Goal: Task Accomplishment & Management: Use online tool/utility

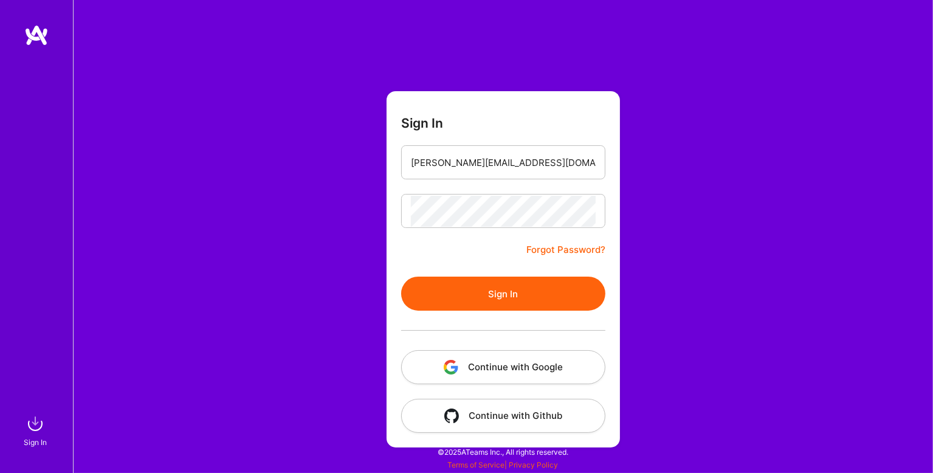
click at [483, 287] on button "Sign In" at bounding box center [503, 293] width 204 height 34
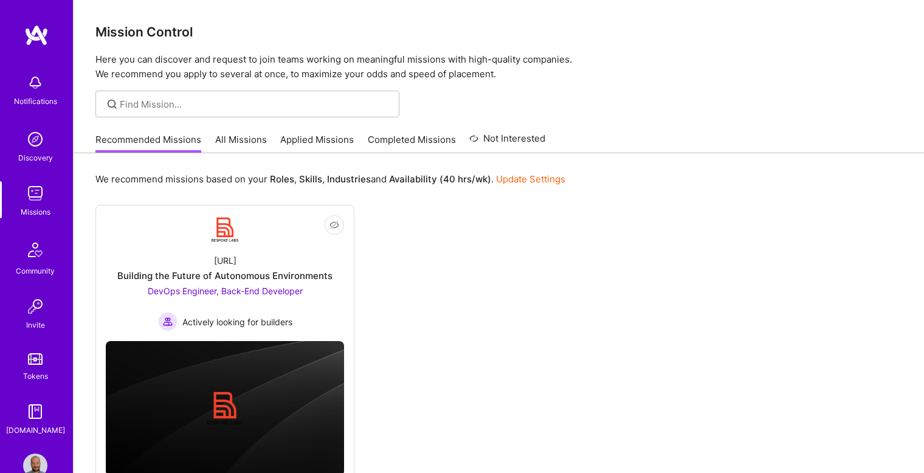
click at [529, 240] on div "Not Interested [URL] Building the Future of Autonomous Environments DevOps Engi…" at bounding box center [498, 345] width 806 height 281
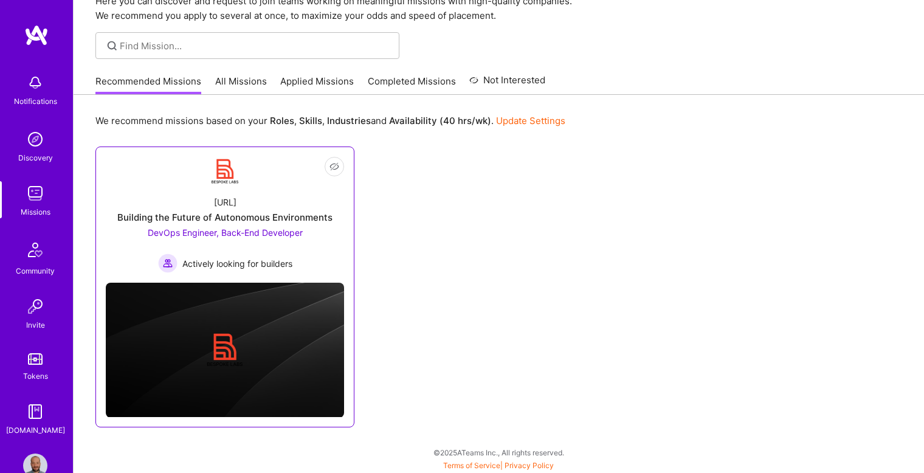
click at [304, 219] on div "Building the Future of Autonomous Environments" at bounding box center [224, 217] width 215 height 13
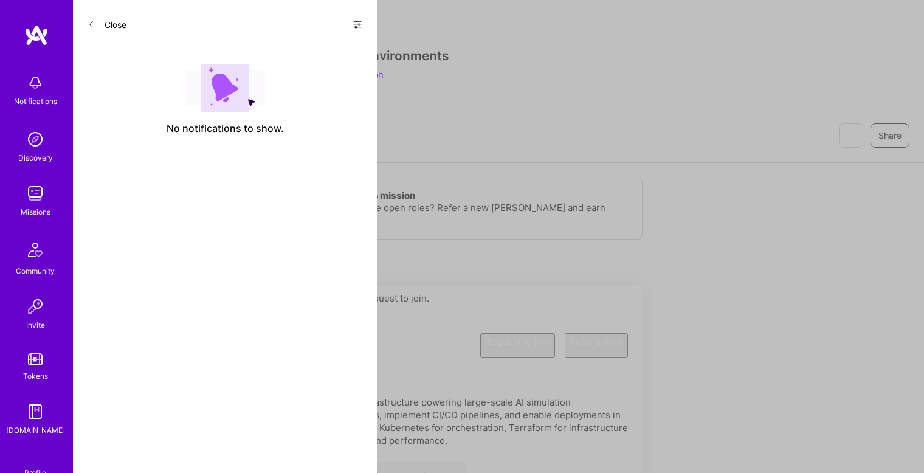
scroll to position [58, 0]
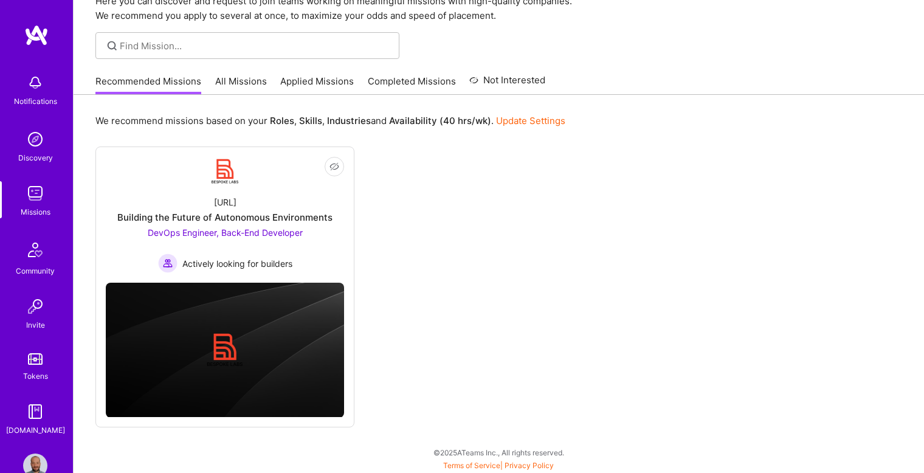
click at [250, 78] on link "All Missions" at bounding box center [241, 85] width 52 height 20
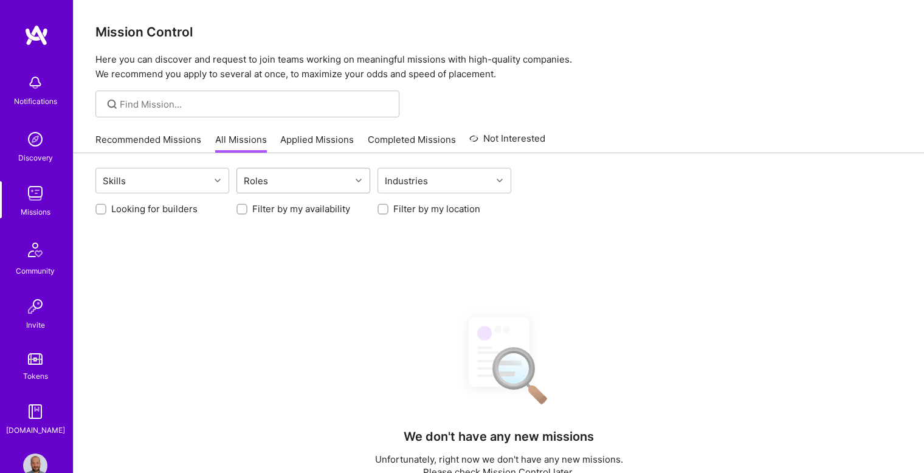
click at [275, 183] on div "Roles" at bounding box center [294, 180] width 114 height 24
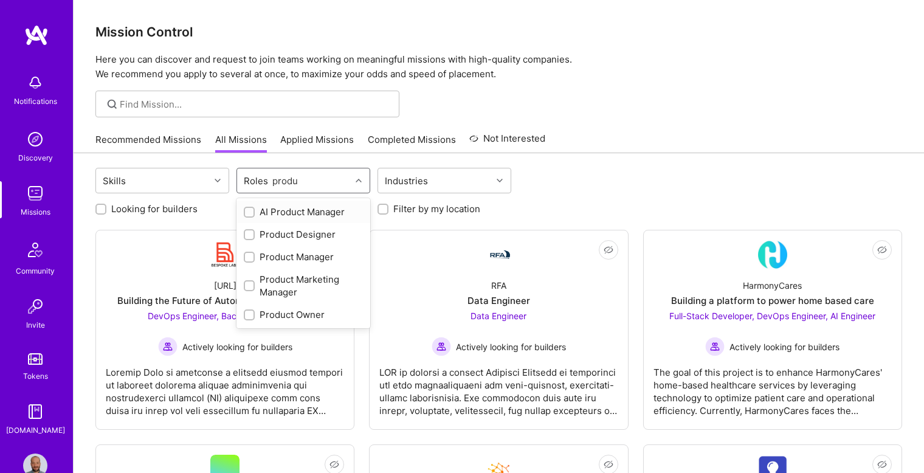
type input "produc"
click at [252, 257] on input "checkbox" at bounding box center [250, 257] width 9 height 9
checkbox input "true"
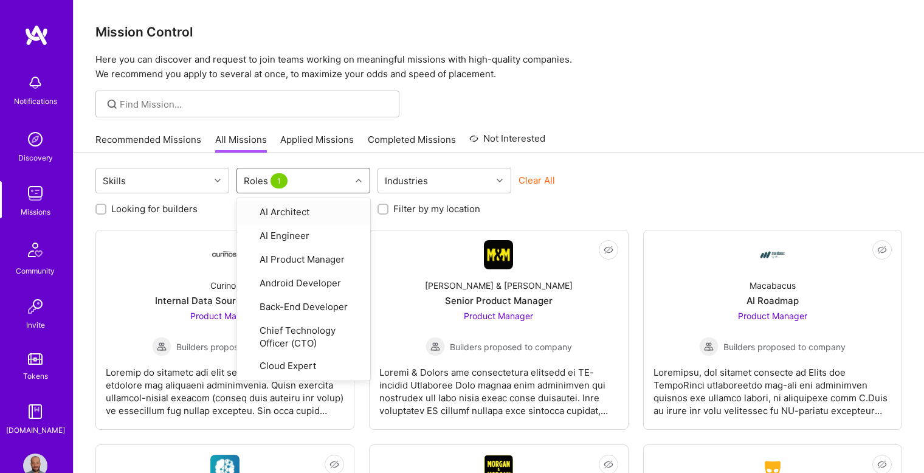
click at [610, 148] on div "Recommended Missions All Missions Applied Missions Completed Missions Not Inter…" at bounding box center [498, 139] width 806 height 26
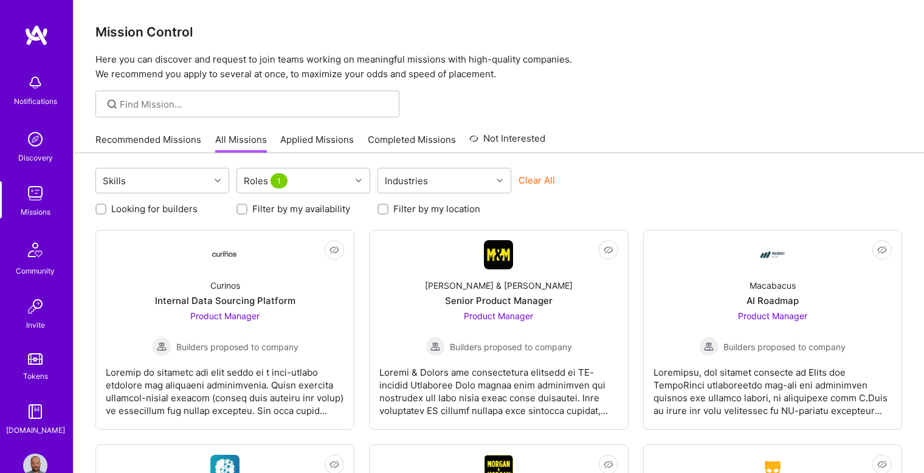
click at [181, 213] on label "Looking for builders" at bounding box center [154, 208] width 86 height 13
click at [106, 213] on input "Looking for builders" at bounding box center [102, 209] width 9 height 9
checkbox input "true"
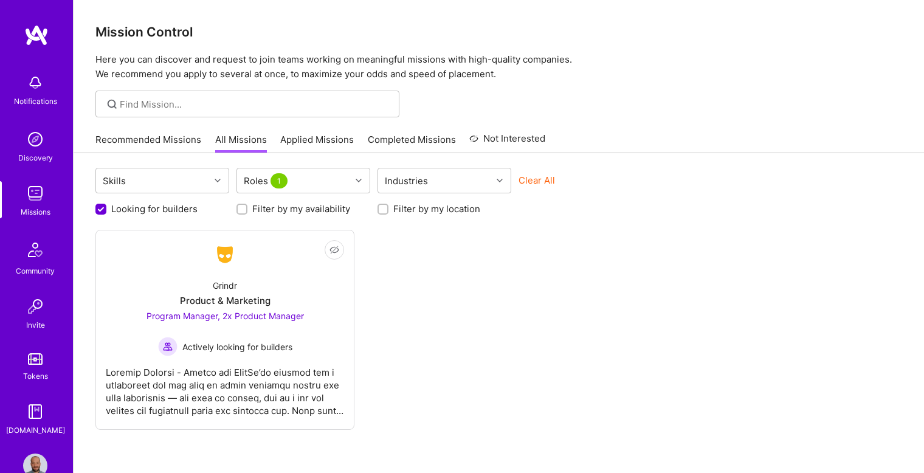
click at [439, 205] on label "Filter by my location" at bounding box center [436, 208] width 87 height 13
click at [388, 205] on input "Filter by my location" at bounding box center [384, 209] width 9 height 9
checkbox input "true"
